Goal: Information Seeking & Learning: Find specific fact

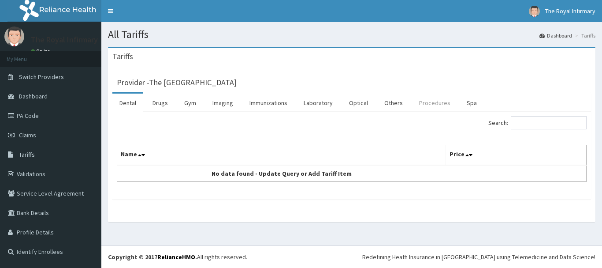
click at [435, 102] on link "Procedures" at bounding box center [434, 102] width 45 height 19
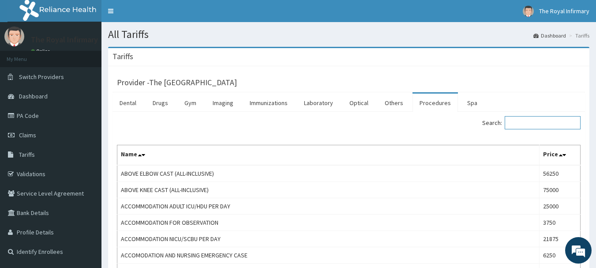
click at [542, 124] on input "Search:" at bounding box center [542, 122] width 76 height 13
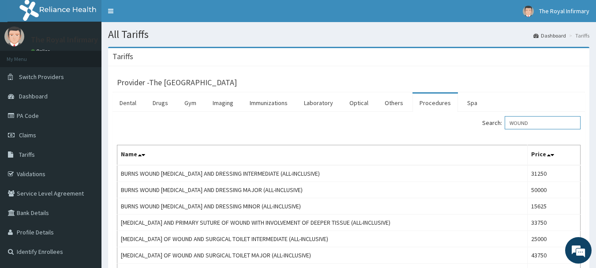
click at [537, 120] on input "WOUND" at bounding box center [542, 122] width 76 height 13
type input "WOUND"
click at [167, 101] on link "Drugs" at bounding box center [161, 102] width 30 height 19
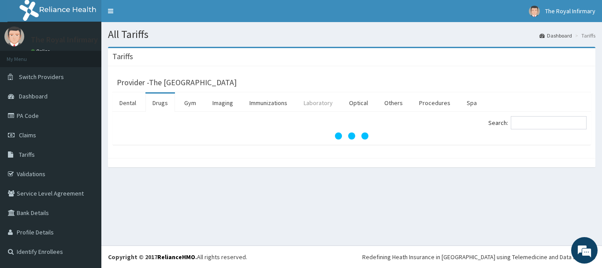
click at [311, 98] on link "Laboratory" at bounding box center [318, 102] width 43 height 19
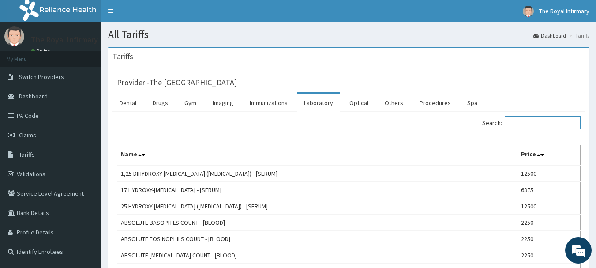
click at [536, 125] on input "Search:" at bounding box center [542, 122] width 76 height 13
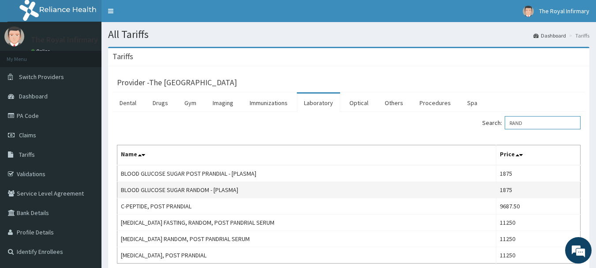
scroll to position [44, 0]
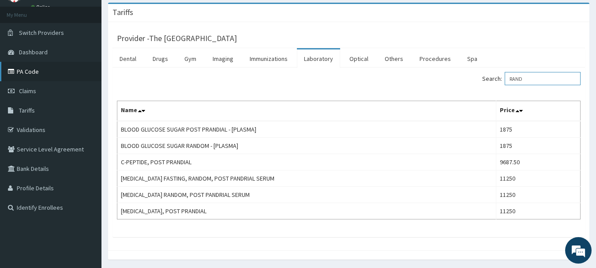
type input "RAND"
click at [15, 92] on icon at bounding box center [12, 91] width 9 height 6
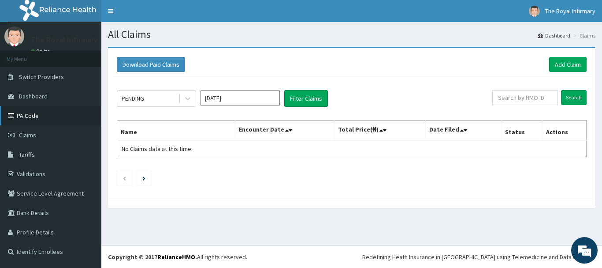
click at [31, 114] on link "PA Code" at bounding box center [50, 115] width 101 height 19
